Goal: Task Accomplishment & Management: Manage account settings

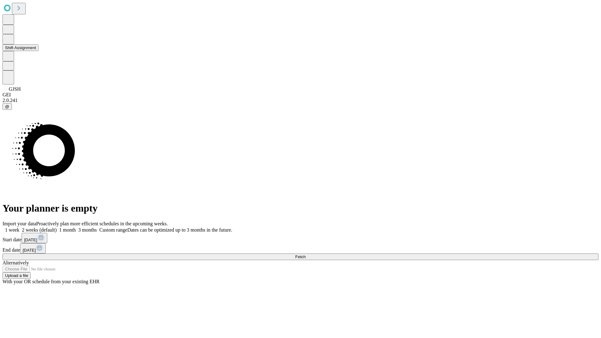
click at [39, 51] on button "Shift Assignment" at bounding box center [21, 47] width 36 height 7
